Goal: Information Seeking & Learning: Understand process/instructions

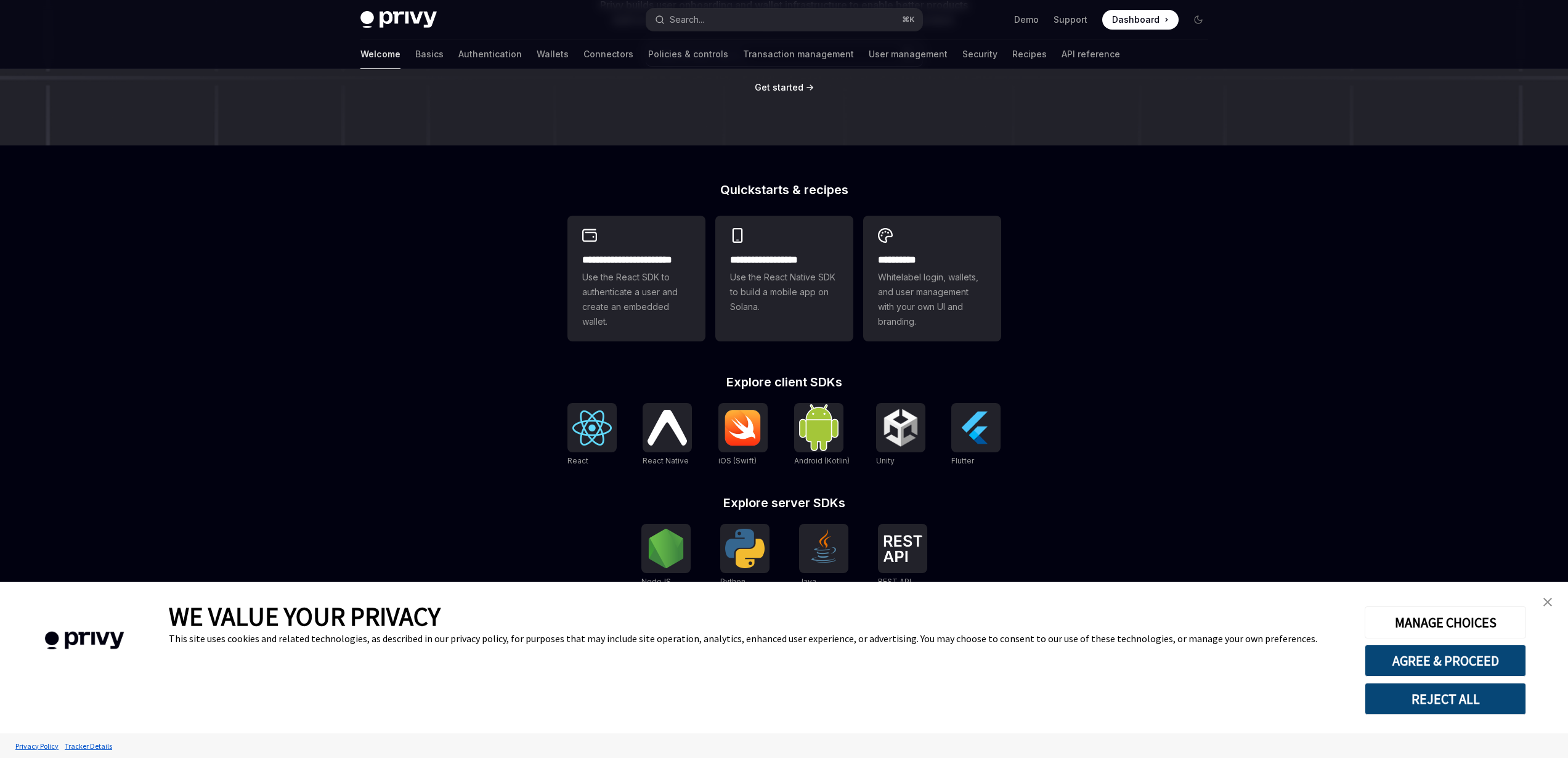
scroll to position [221, 0]
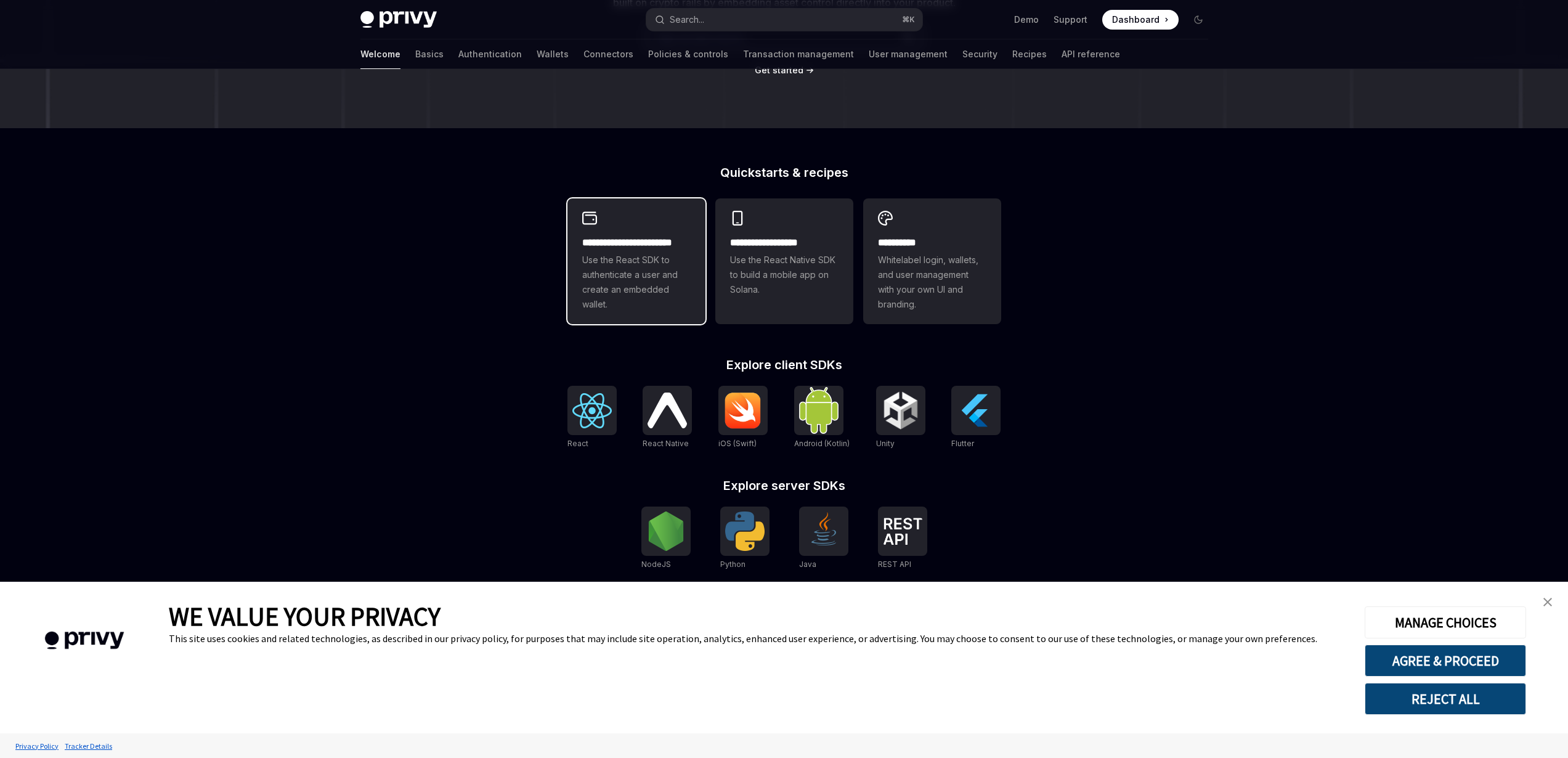
click at [665, 299] on span "Use the React SDK to authenticate a user and create an embedded wallet." at bounding box center [637, 282] width 108 height 59
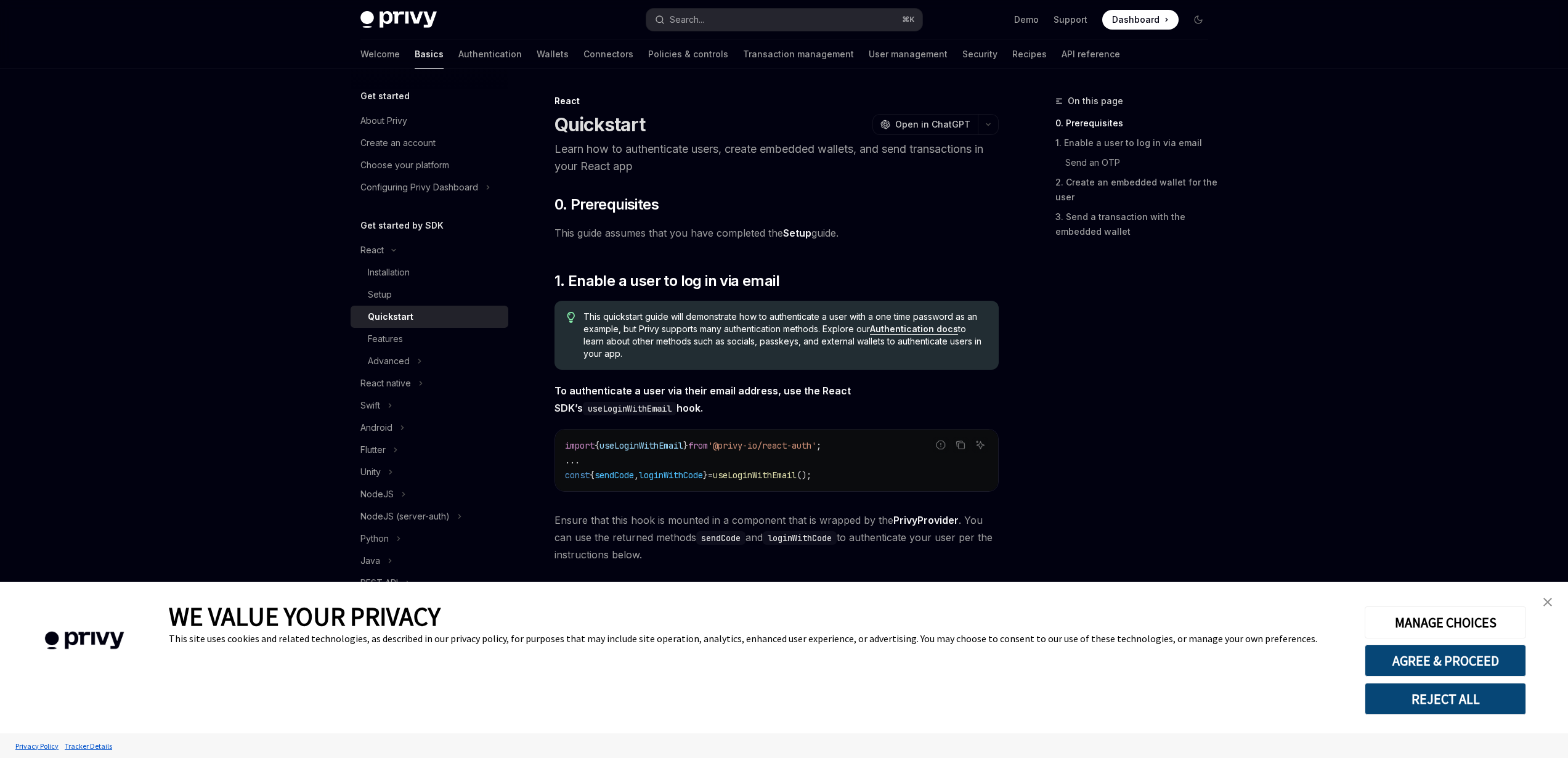
click at [402, 222] on h5 "Get started by SDK" at bounding box center [401, 226] width 83 height 15
click at [375, 98] on h5 "Get started" at bounding box center [385, 96] width 49 height 15
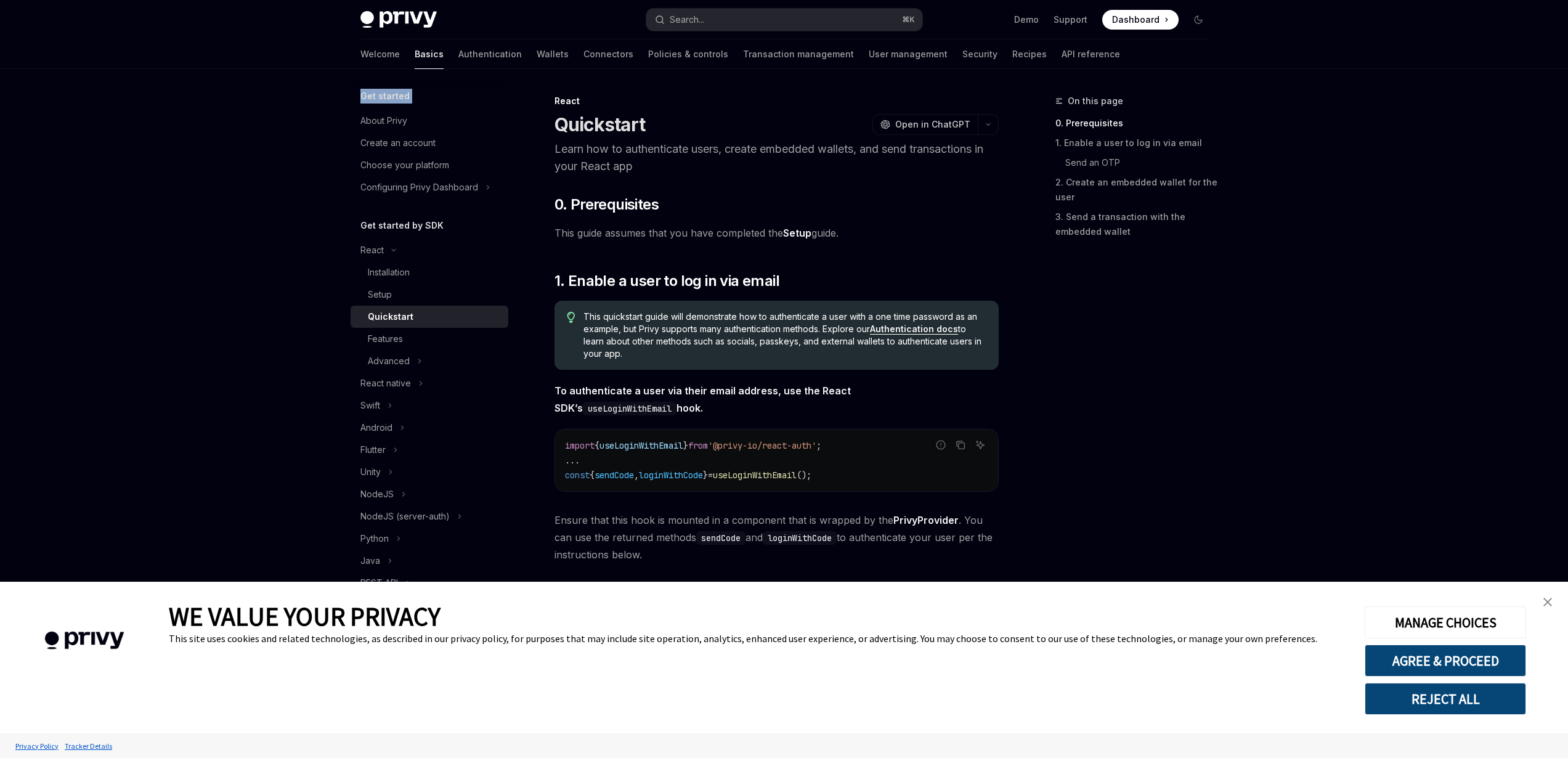
click at [375, 98] on h5 "Get started" at bounding box center [385, 96] width 49 height 15
drag, startPoint x: 457, startPoint y: 224, endPoint x: 383, endPoint y: 222, distance: 74.0
click at [383, 222] on div "Get started by SDK" at bounding box center [429, 226] width 158 height 15
click at [386, 223] on h5 "Get started by SDK" at bounding box center [401, 226] width 83 height 15
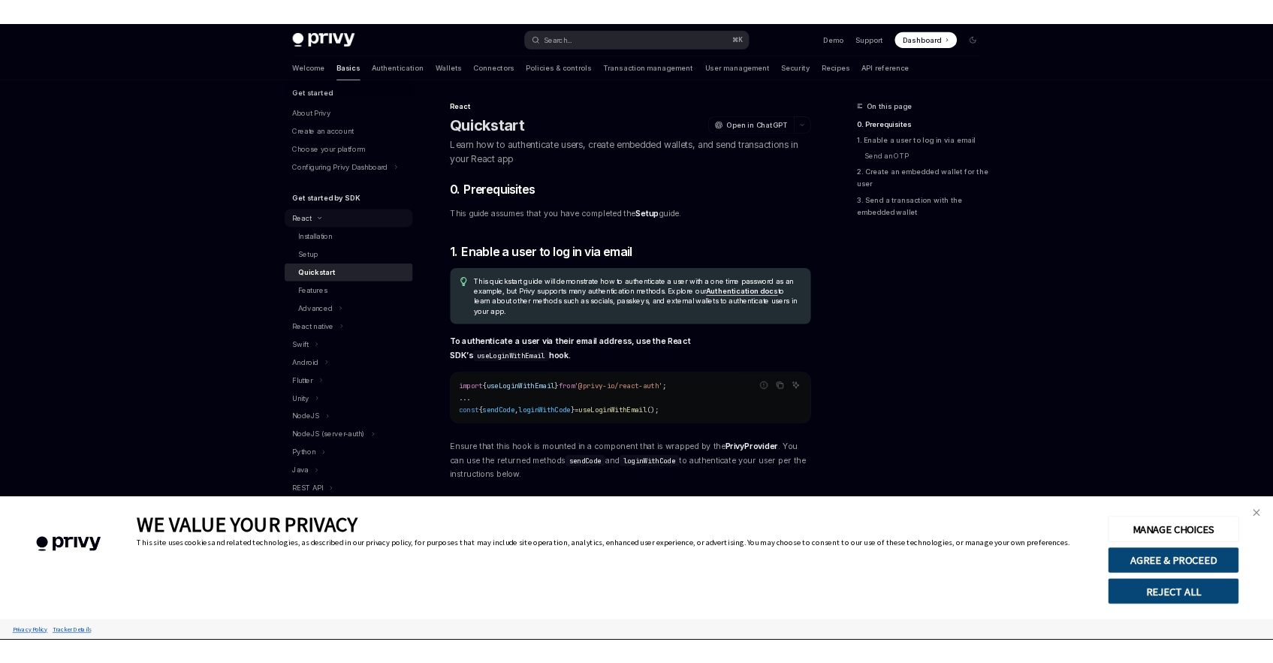
scroll to position [38, 0]
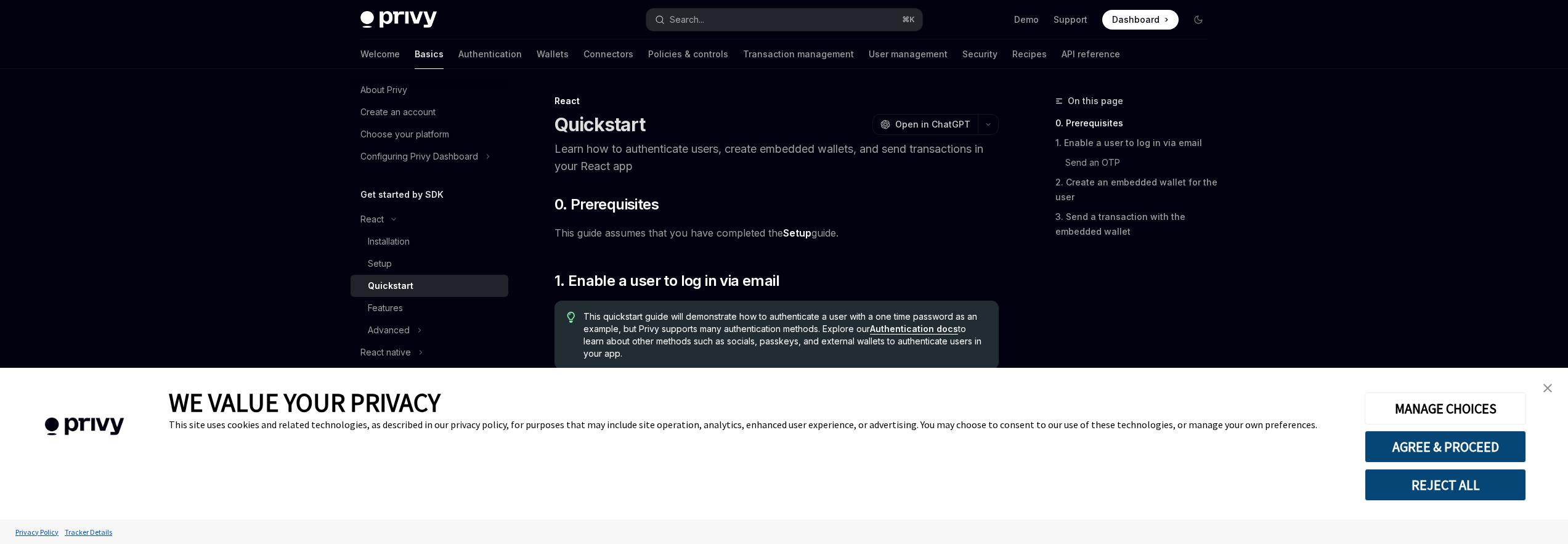
type textarea "*"
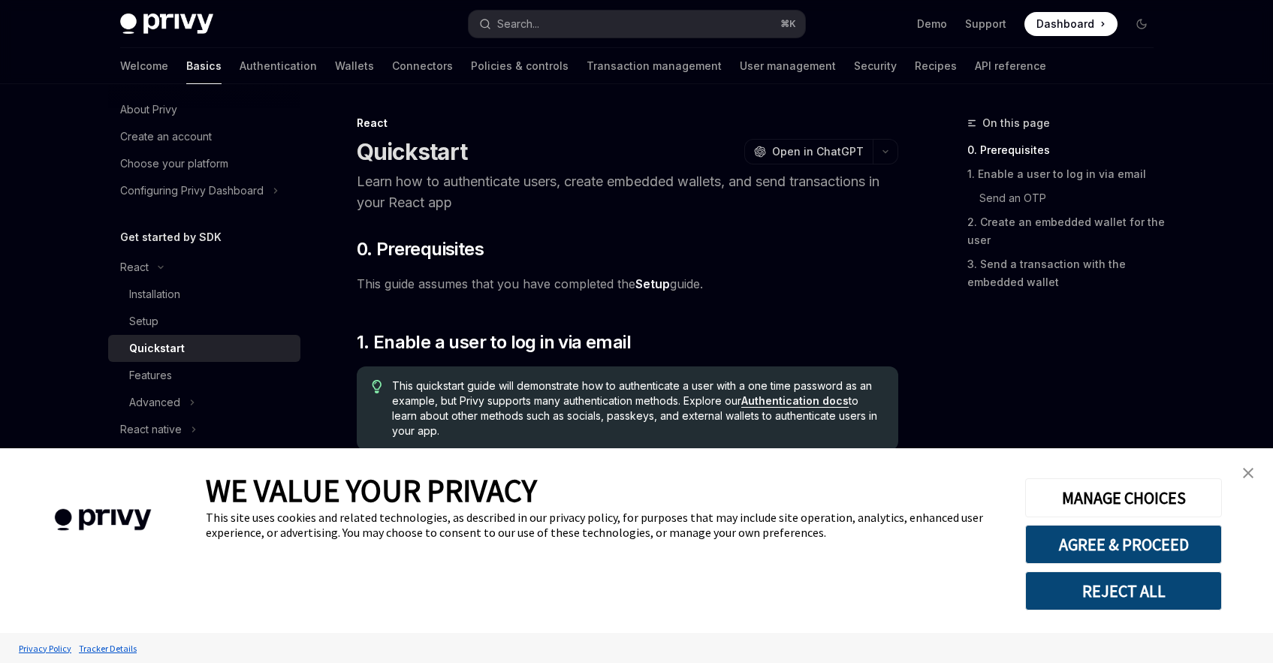
click at [1246, 471] on img "close banner" at bounding box center [1248, 473] width 11 height 11
